Goal: Task Accomplishment & Management: Manage account settings

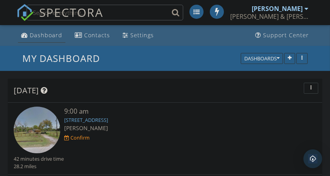
scroll to position [8, 8]
click at [49, 40] on link "Dashboard" at bounding box center [41, 35] width 47 height 15
click at [280, 58] on icon "button" at bounding box center [278, 58] width 3 height 5
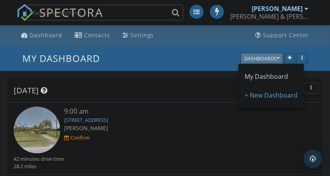
click at [280, 58] on icon "button" at bounding box center [278, 58] width 3 height 5
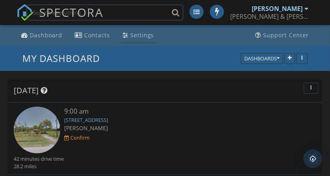
click at [145, 36] on div "Settings" at bounding box center [143, 34] width 24 height 7
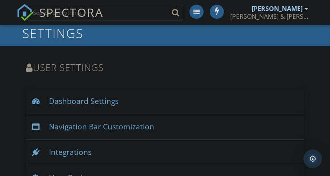
scroll to position [46, 0]
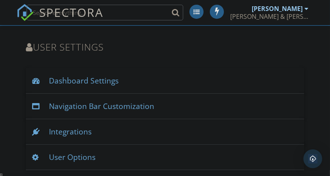
click at [102, 106] on div "Navigation Bar Customization" at bounding box center [165, 106] width 279 height 25
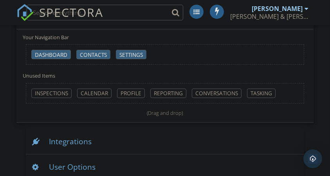
scroll to position [152, 0]
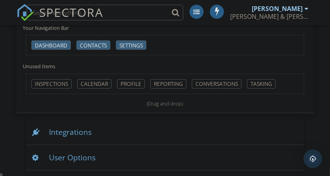
click at [159, 85] on div "reporting" at bounding box center [169, 83] width 36 height 9
drag, startPoint x: 159, startPoint y: 83, endPoint x: 160, endPoint y: 44, distance: 39.2
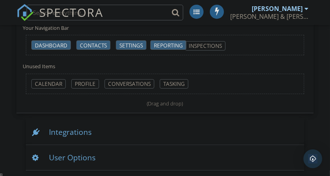
drag, startPoint x: 63, startPoint y: 82, endPoint x: 217, endPoint y: 45, distance: 158.5
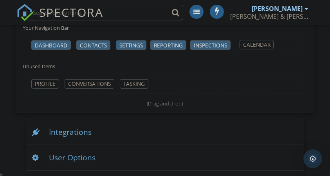
drag, startPoint x: 42, startPoint y: 85, endPoint x: 250, endPoint y: 47, distance: 212.1
click at [82, 132] on div "Integrations" at bounding box center [165, 132] width 279 height 25
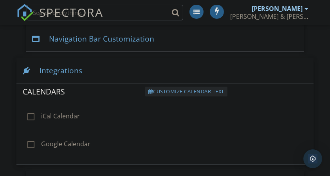
scroll to position [140, 0]
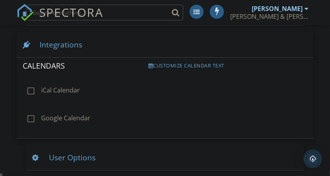
click at [71, 154] on div "User Options" at bounding box center [165, 157] width 279 height 25
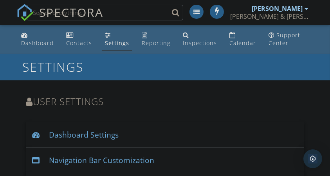
scroll to position [2833, 0]
